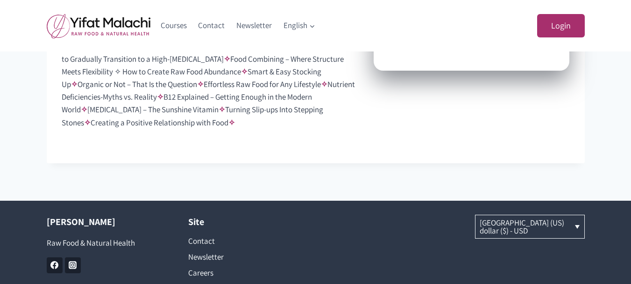
scroll to position [854, 0]
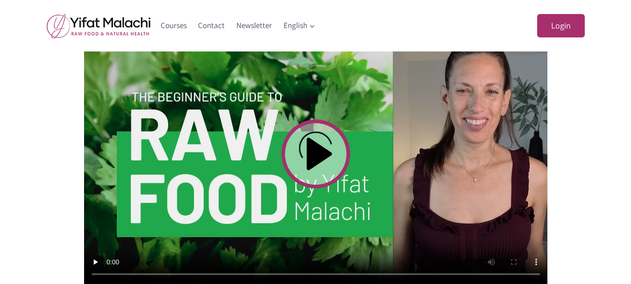
scroll to position [342, 0]
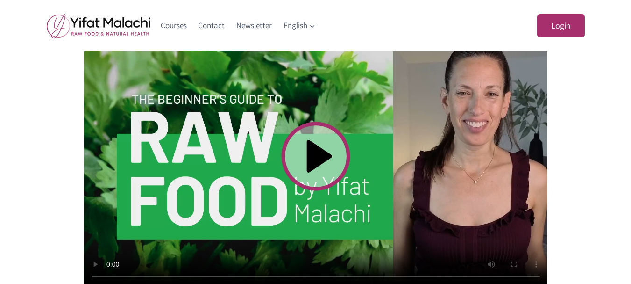
click at [319, 165] on video at bounding box center [315, 156] width 463 height 261
